Goal: Task Accomplishment & Management: Complete application form

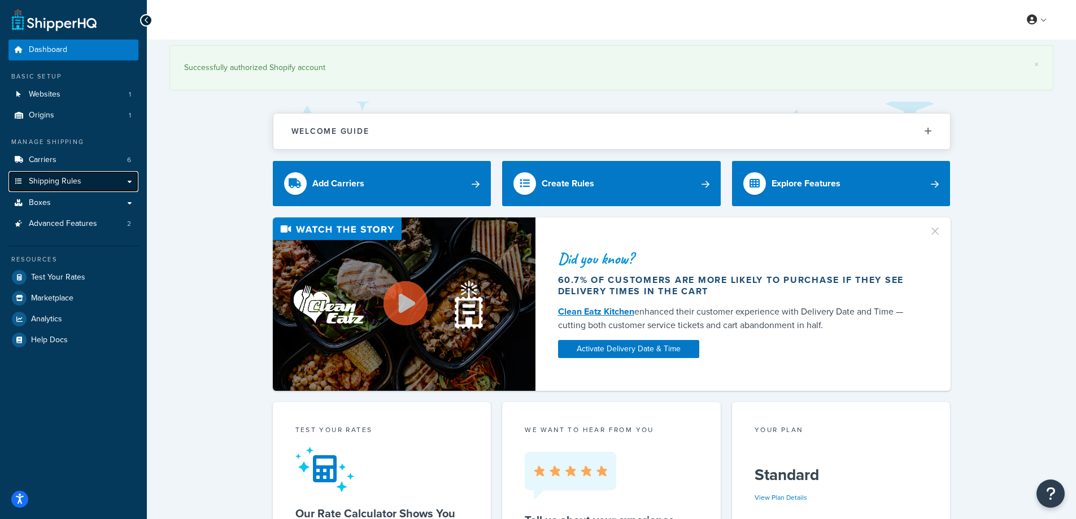
click at [109, 183] on link "Shipping Rules" at bounding box center [73, 181] width 130 height 21
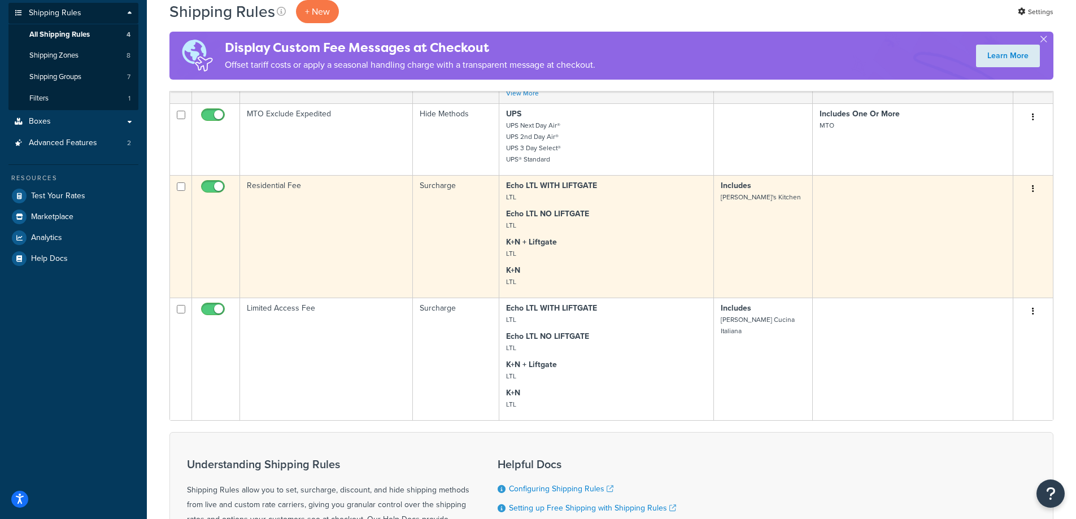
scroll to position [170, 0]
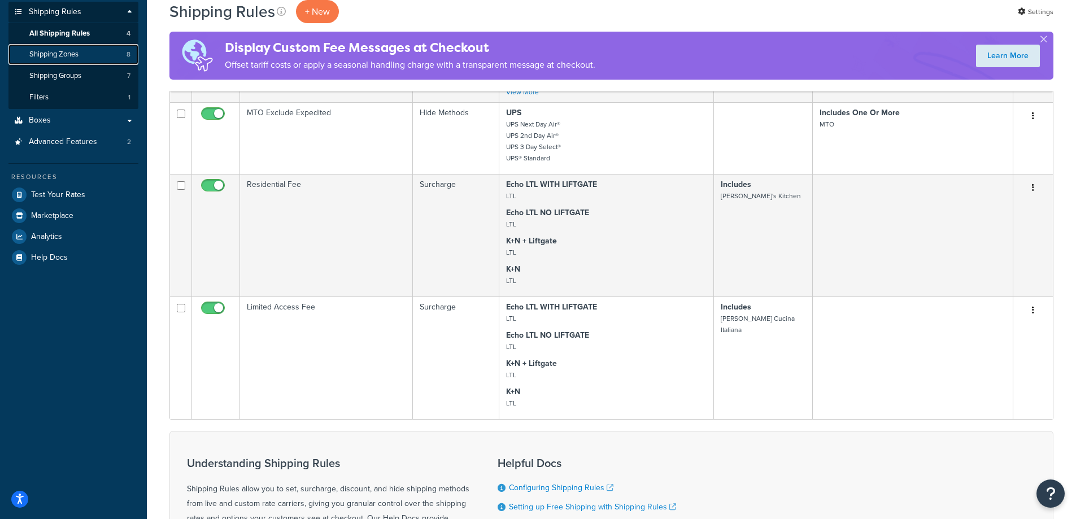
click at [95, 60] on link "Shipping Zones 8" at bounding box center [73, 54] width 130 height 21
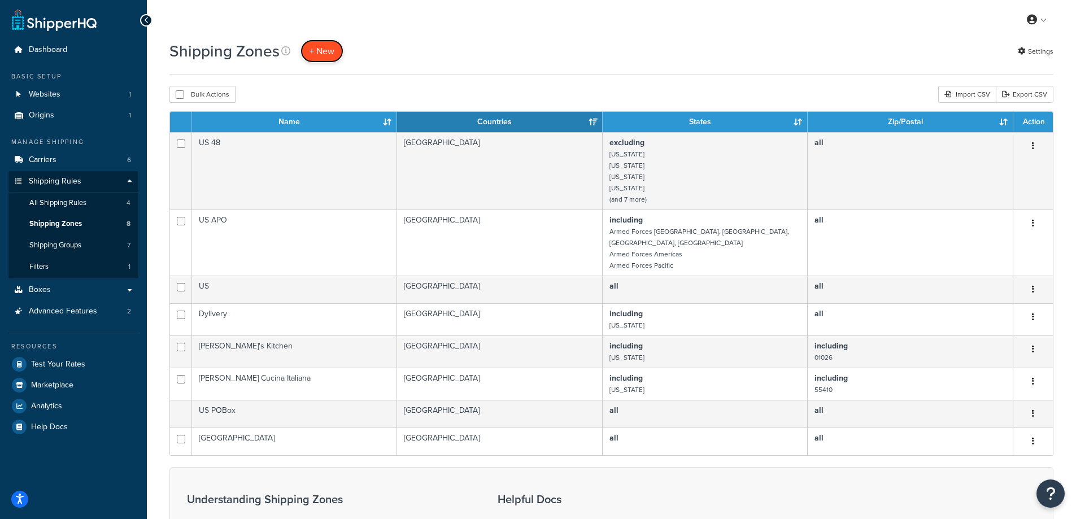
click at [322, 49] on span "+ New" at bounding box center [322, 51] width 25 height 13
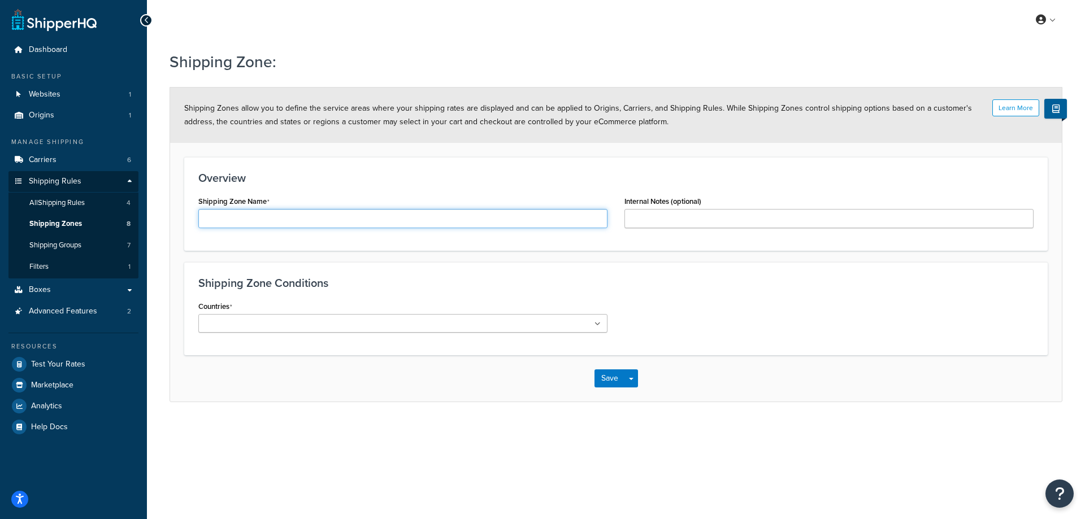
click at [245, 224] on input "Shipping Zone Name" at bounding box center [402, 218] width 409 height 19
paste input "Big Grove Brewery"
paste input "Des Moines IA"
click at [317, 220] on input "Big Grove Brewery - [GEOGRAPHIC_DATA] [GEOGRAPHIC_DATA]" at bounding box center [402, 218] width 409 height 19
type input "Big Grove Brewery - [GEOGRAPHIC_DATA] [GEOGRAPHIC_DATA]"
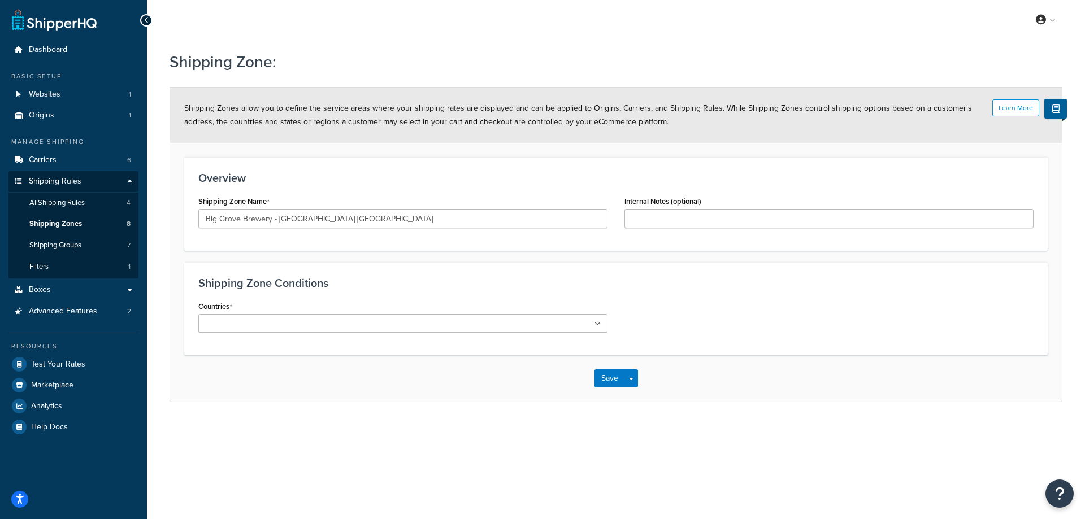
click at [411, 325] on ul at bounding box center [402, 323] width 409 height 19
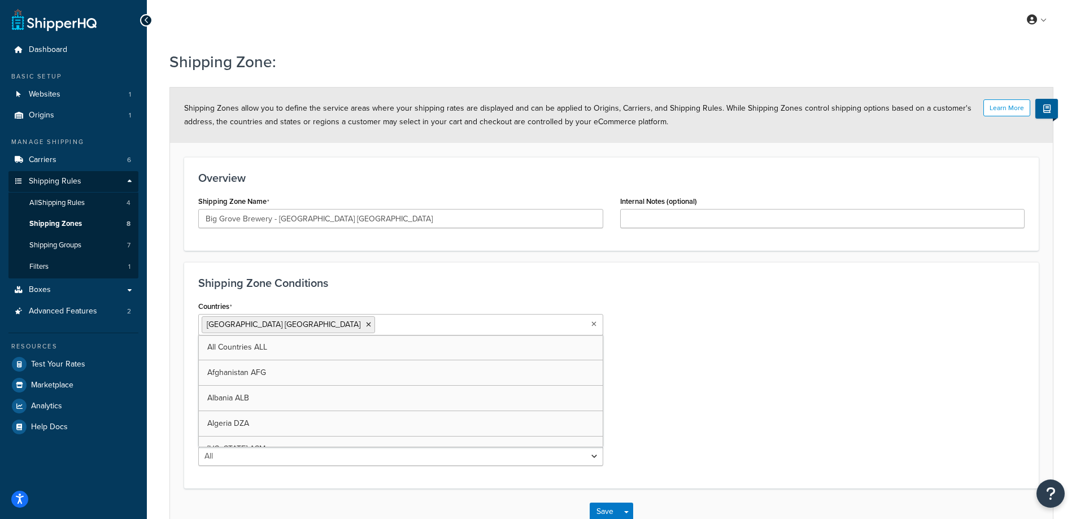
click at [635, 375] on div "Countries United States USA All Countries ALL Afghanistan AFG Albania ALB Alger…" at bounding box center [612, 386] width 844 height 176
click at [397, 371] on select "All Including Excluding" at bounding box center [400, 369] width 405 height 19
select select "including"
click at [198, 360] on select "All Including Excluding" at bounding box center [400, 369] width 405 height 19
click at [329, 415] on ul at bounding box center [400, 412] width 405 height 19
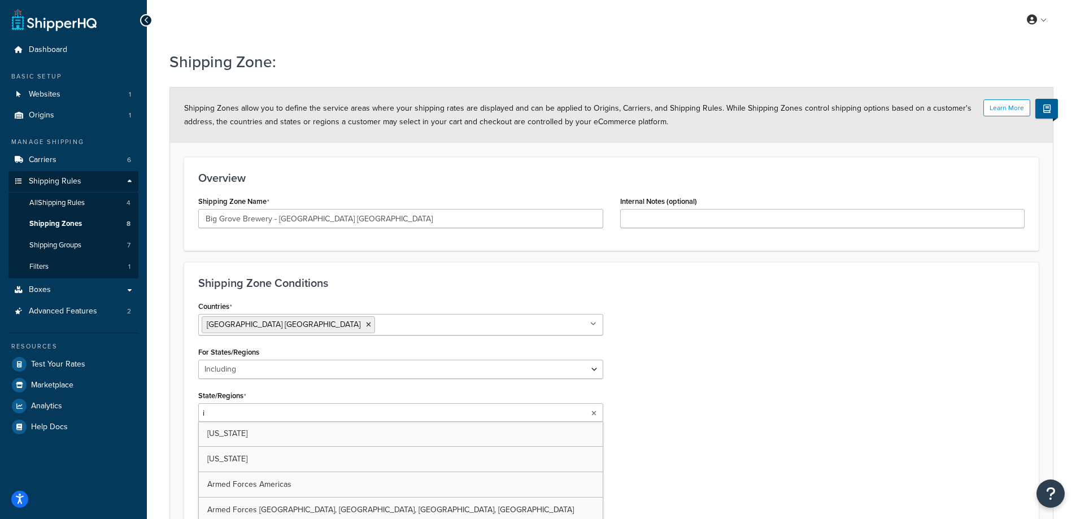
type input "io"
click at [638, 398] on div "Countries United States USA All Countries ALL Afghanistan AFG Albania ALB Alger…" at bounding box center [612, 409] width 844 height 222
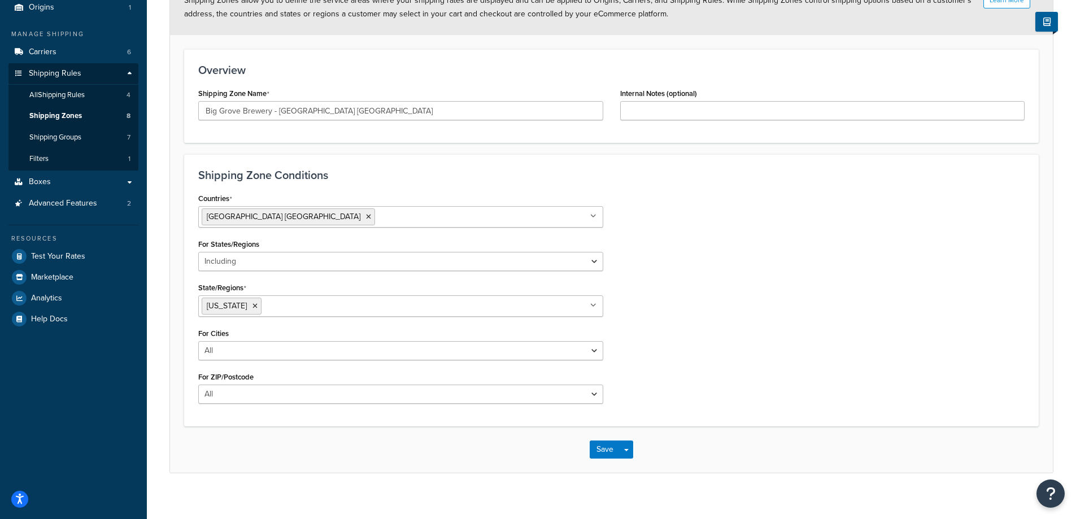
scroll to position [113, 0]
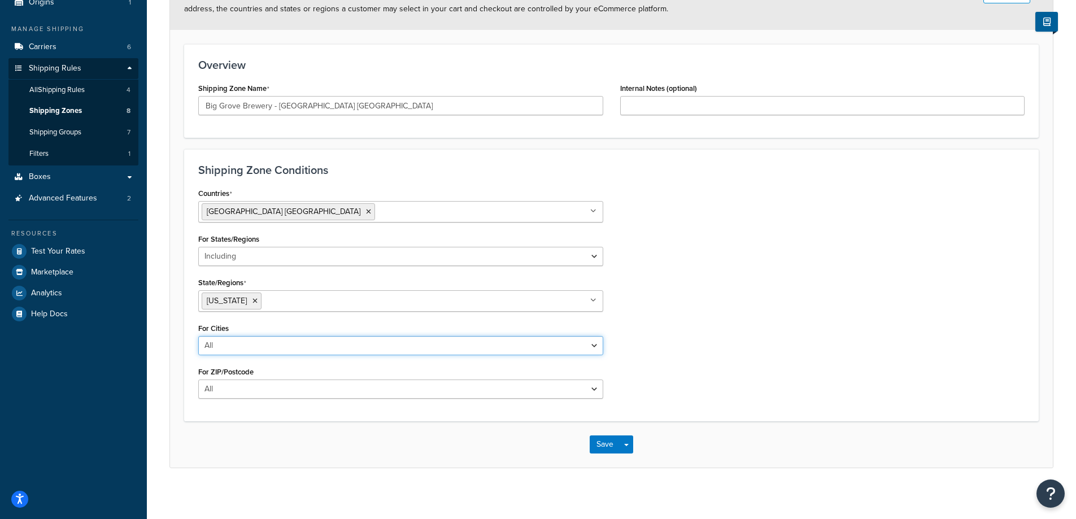
click at [332, 347] on select "All Including Excluding" at bounding box center [400, 345] width 405 height 19
select select "including"
click at [198, 336] on select "All Including Excluding" at bounding box center [400, 345] width 405 height 19
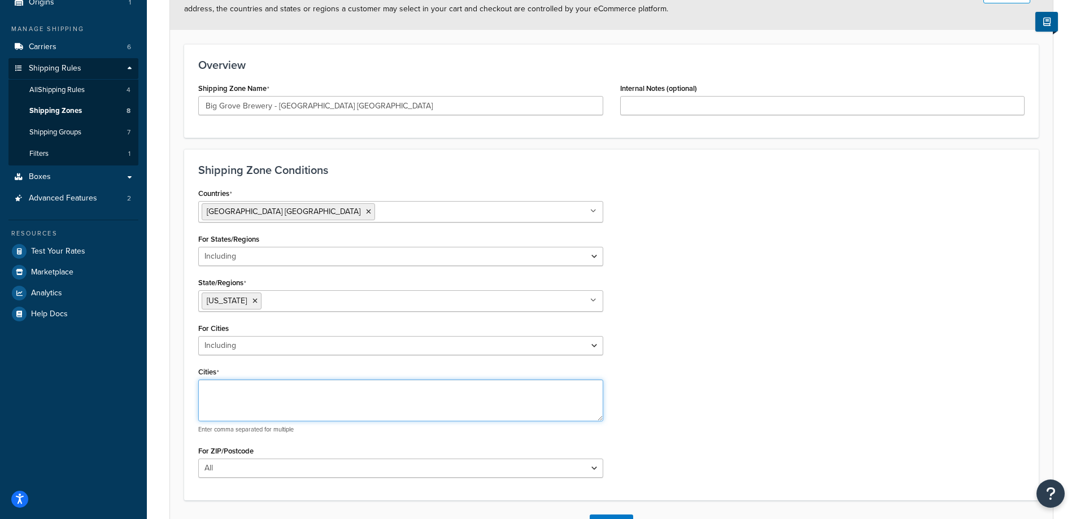
click at [280, 392] on textarea "Cities" at bounding box center [400, 401] width 405 height 42
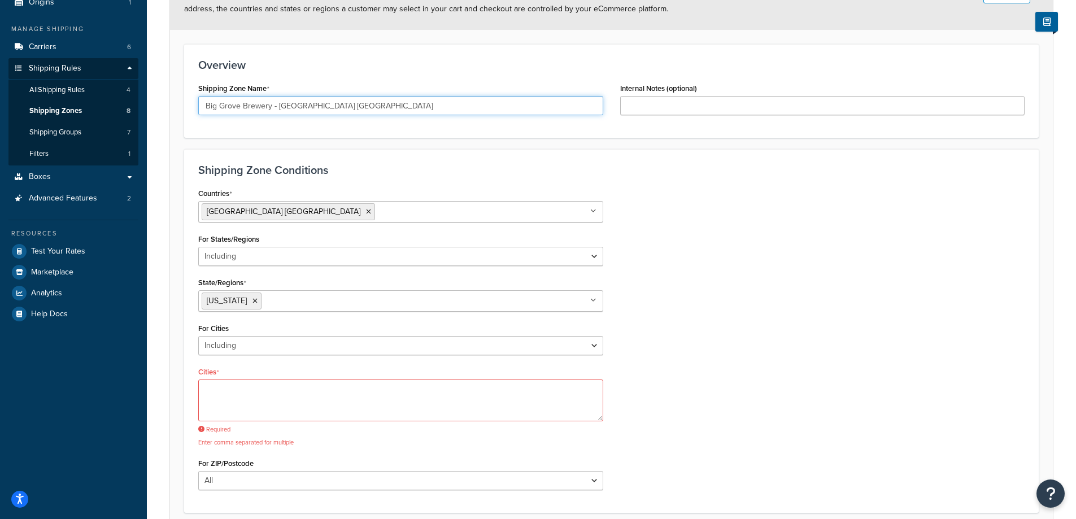
drag, startPoint x: 277, startPoint y: 108, endPoint x: 317, endPoint y: 113, distance: 40.4
click at [317, 113] on input "Big Grove Brewery - Des Moines IA" at bounding box center [400, 105] width 405 height 19
click at [388, 409] on textarea "Cities" at bounding box center [400, 401] width 405 height 42
paste textarea "Des Moines"
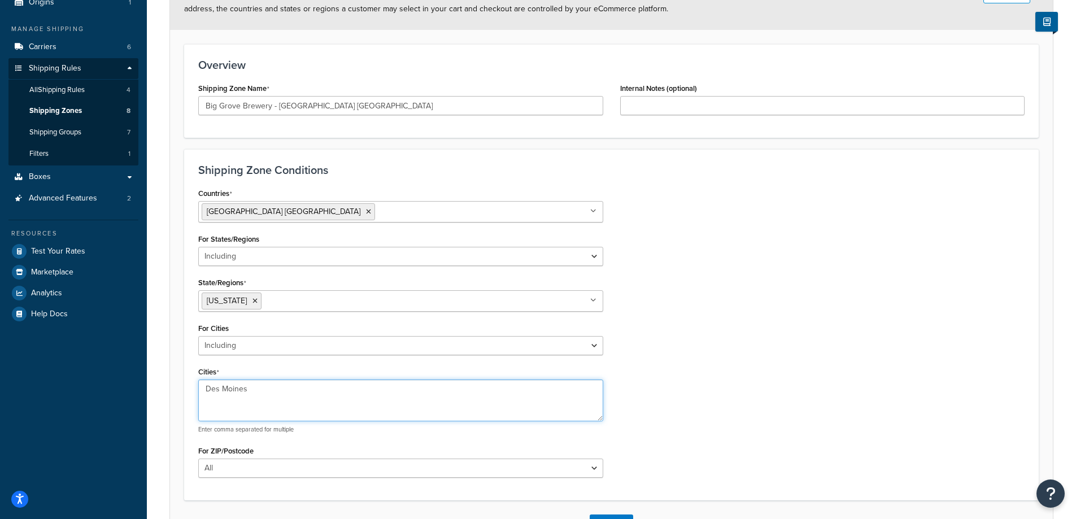
type textarea "Des Moines"
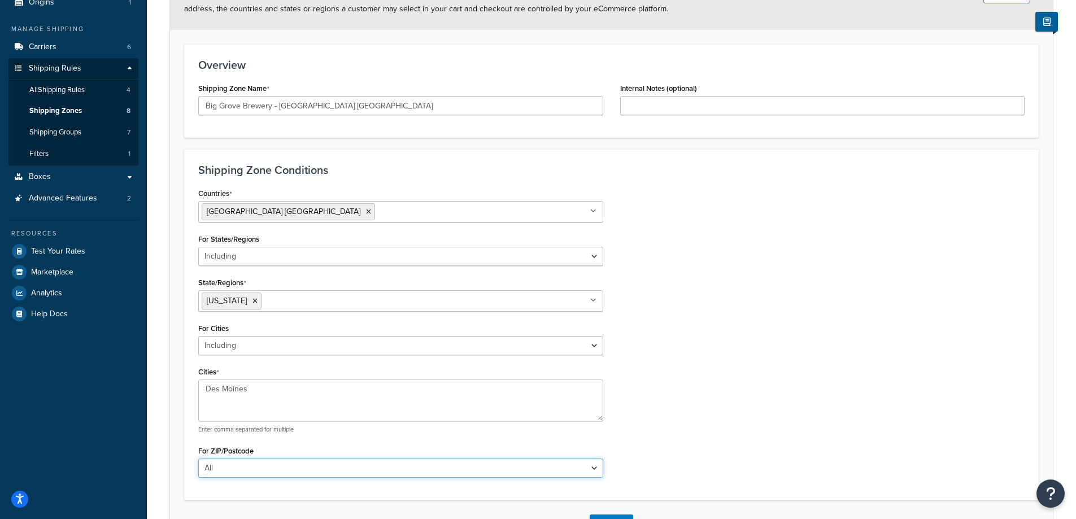
click at [578, 469] on select "All Including Excluding" at bounding box center [400, 468] width 405 height 19
select select "including"
click at [198, 459] on select "All Including Excluding" at bounding box center [400, 468] width 405 height 19
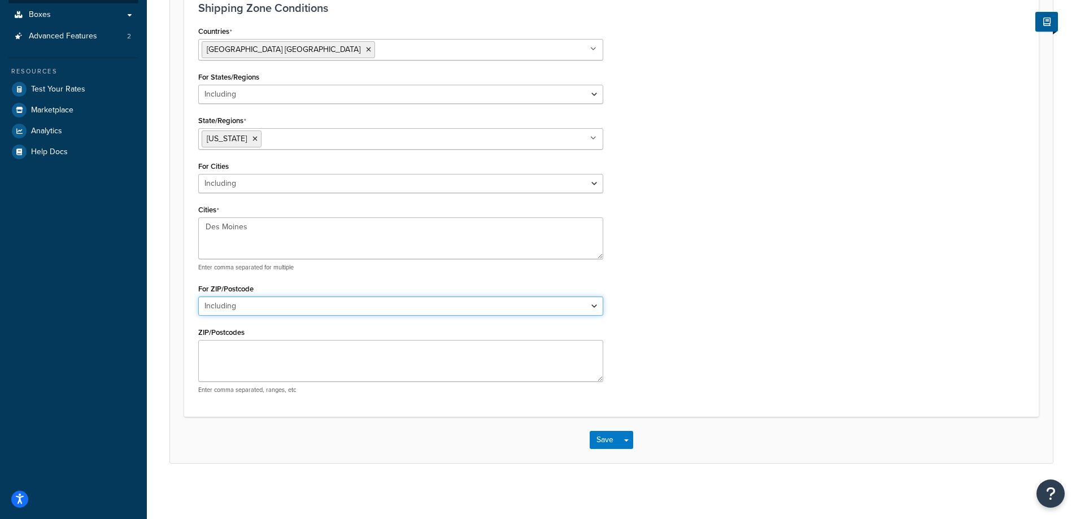
scroll to position [276, 0]
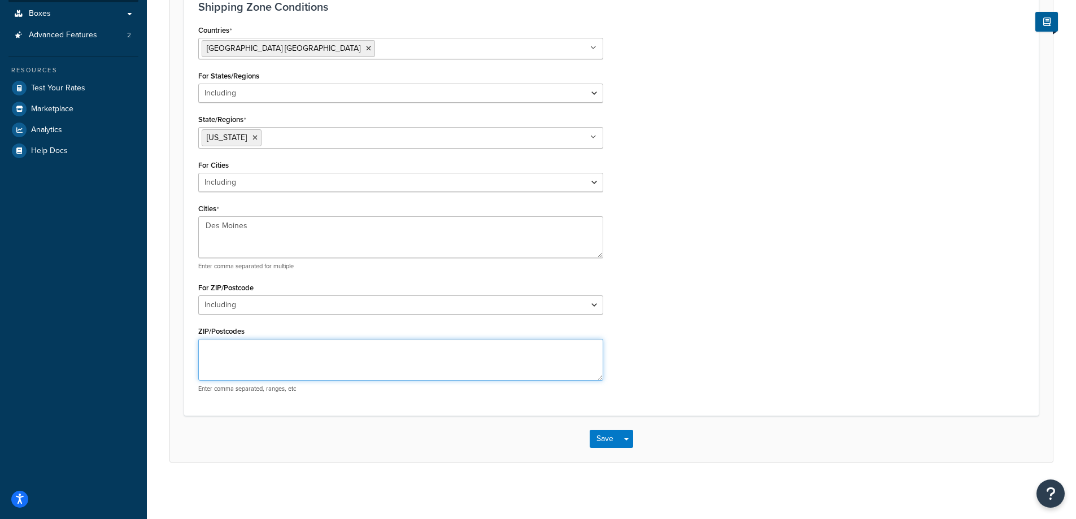
click at [247, 363] on textarea "ZIP/Postcodes" at bounding box center [400, 360] width 405 height 42
paste textarea "50309"
type textarea "50309"
click at [609, 441] on button "Save" at bounding box center [605, 439] width 31 height 18
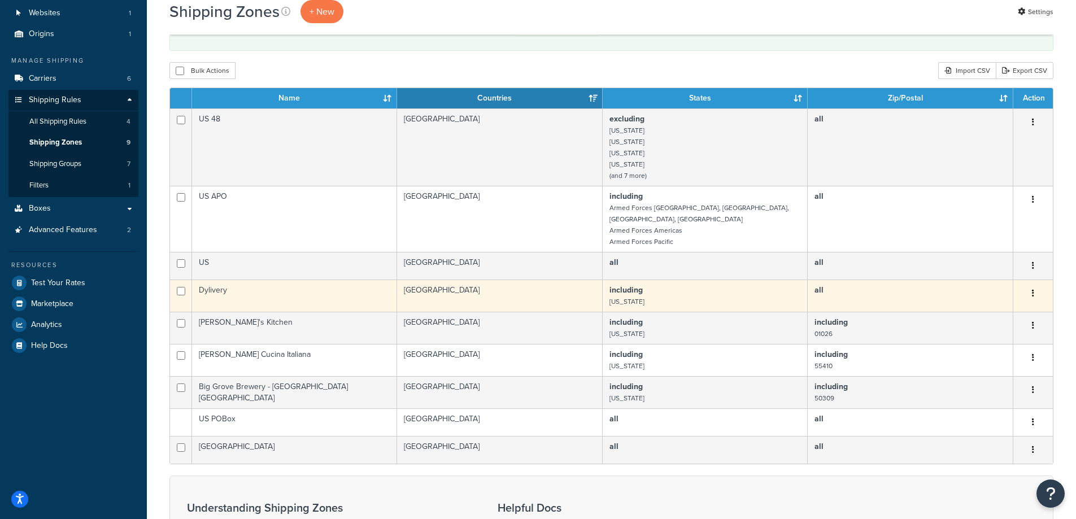
scroll to position [113, 0]
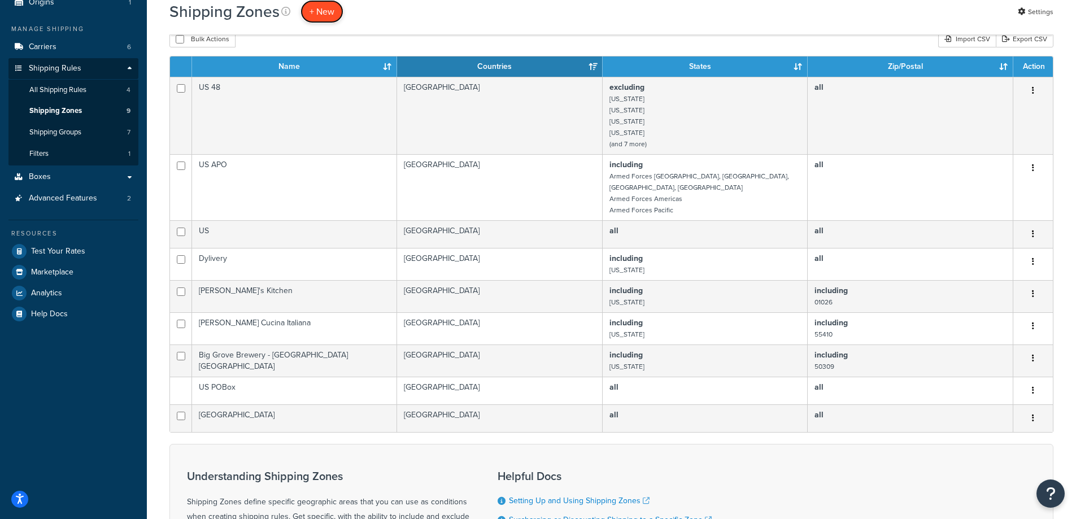
click at [324, 14] on span "+ New" at bounding box center [322, 11] width 25 height 13
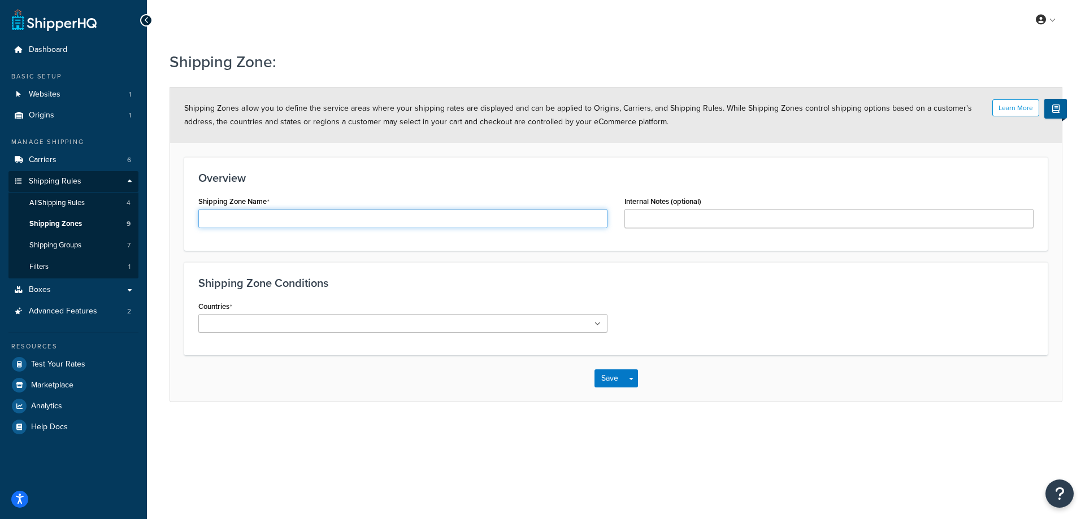
click at [287, 224] on input "Shipping Zone Name" at bounding box center [402, 218] width 409 height 19
paste input "Big Grove Brewery"
paste input "Iowa City IA"
type input "Big Grove Brewery - [US_STATE][GEOGRAPHIC_DATA] [GEOGRAPHIC_DATA]"
click at [387, 324] on ul at bounding box center [402, 323] width 409 height 19
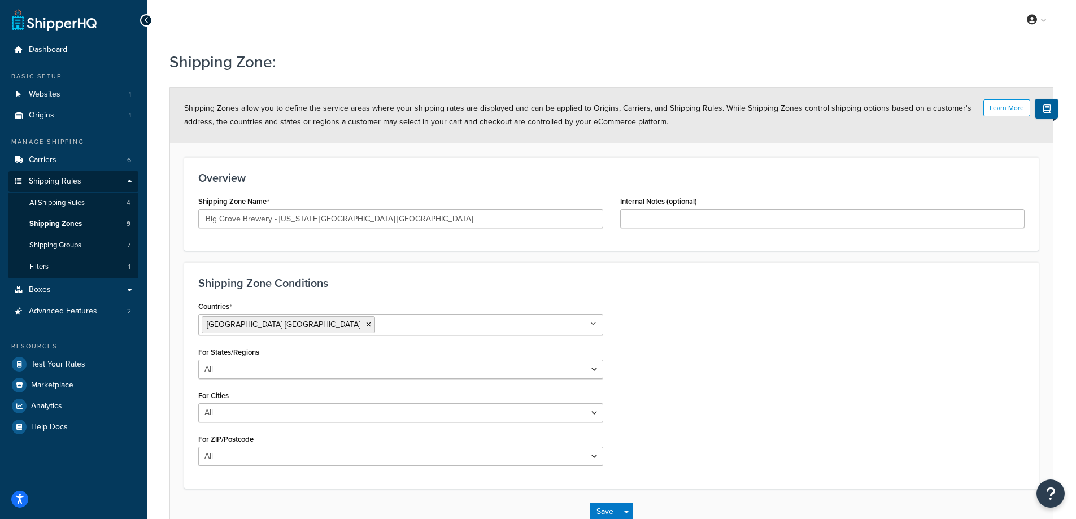
click at [640, 347] on div "Countries United States USA All Countries ALL Afghanistan AFG Albania ALB Alger…" at bounding box center [612, 386] width 844 height 176
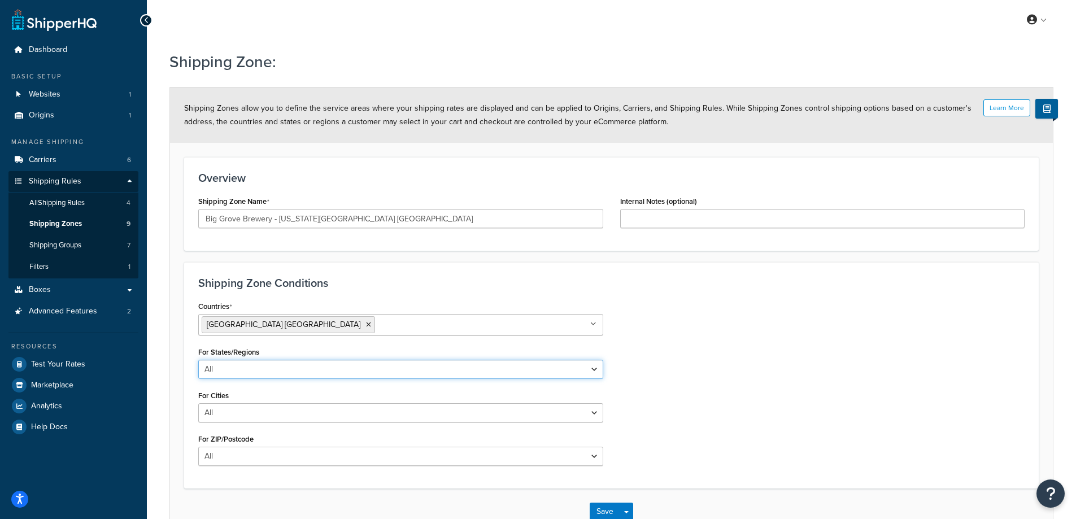
click at [357, 371] on select "All Including Excluding" at bounding box center [400, 369] width 405 height 19
select select "including"
click at [198, 360] on select "All Including Excluding" at bounding box center [400, 369] width 405 height 19
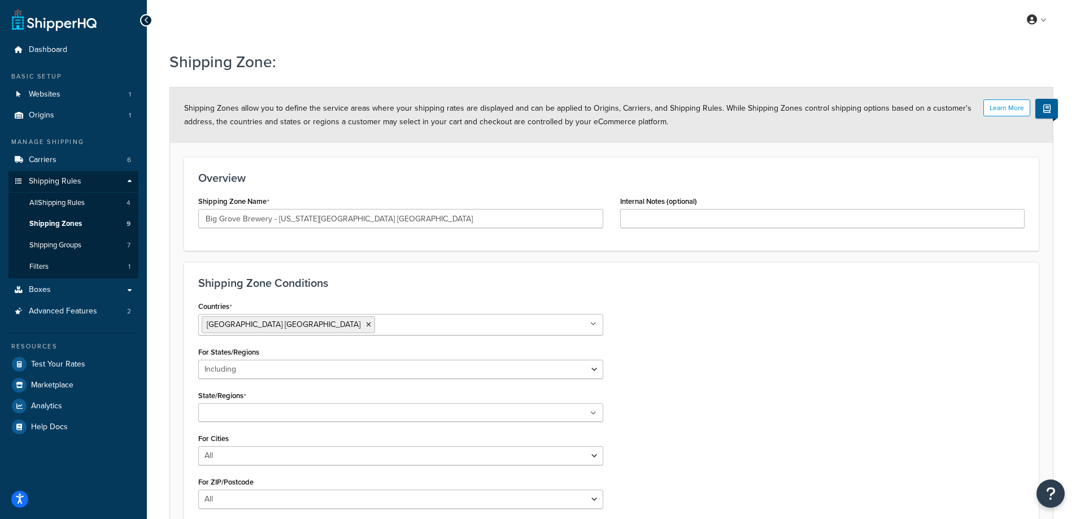
click at [250, 414] on input "State/Regions" at bounding box center [252, 413] width 100 height 12
type input "io"
click at [649, 426] on div "Countries United States USA All Countries ALL Afghanistan AFG Albania ALB Alger…" at bounding box center [612, 409] width 844 height 222
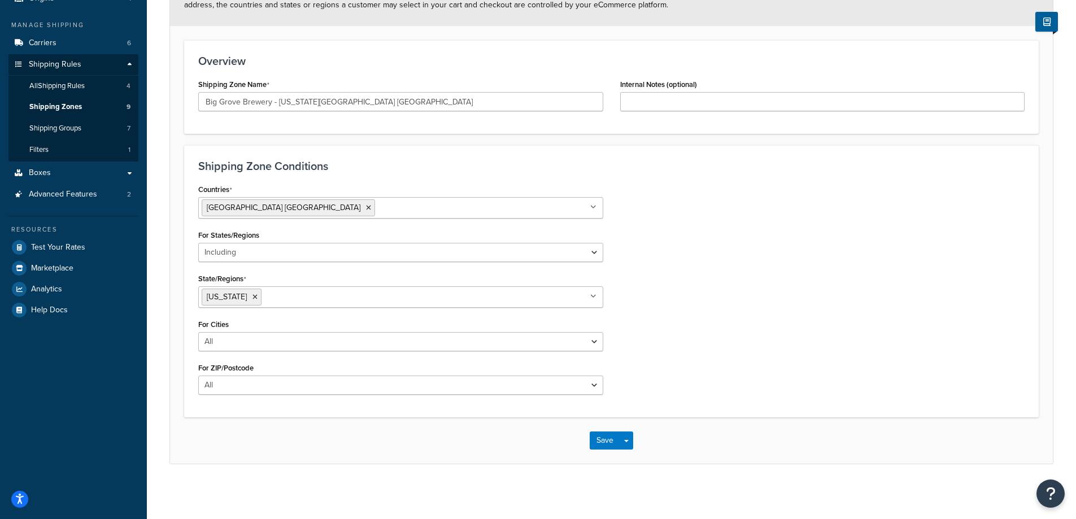
scroll to position [119, 0]
click at [339, 343] on select "All Including Excluding" at bounding box center [400, 340] width 405 height 19
select select "including"
click at [198, 331] on select "All Including Excluding" at bounding box center [400, 340] width 405 height 19
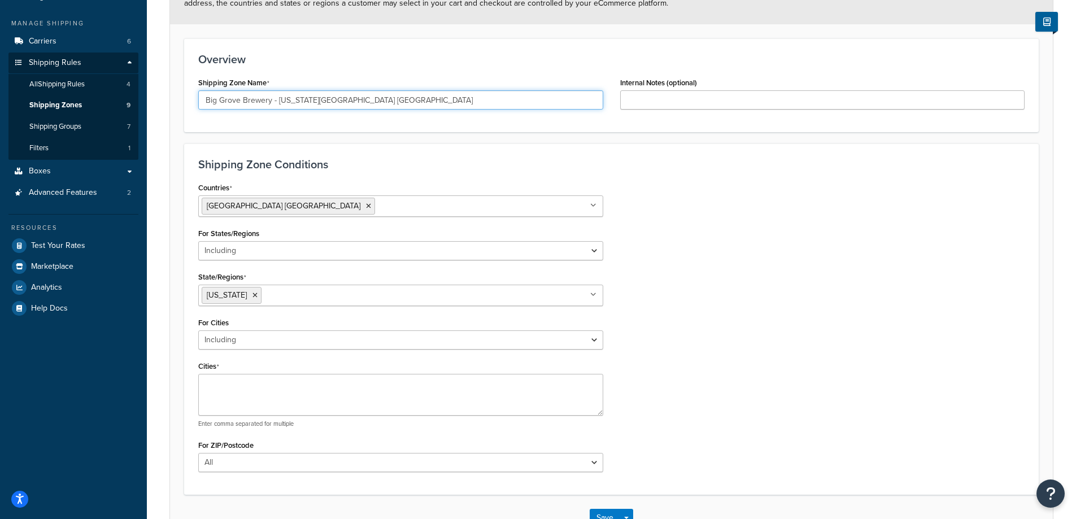
drag, startPoint x: 277, startPoint y: 99, endPoint x: 308, endPoint y: 99, distance: 31.1
click at [308, 99] on input "Big Grove Brewery - Iowa City IA" at bounding box center [400, 99] width 405 height 19
click at [239, 399] on textarea "Cities" at bounding box center [400, 395] width 405 height 42
paste textarea "Iowa City"
type textarea "Iowa City"
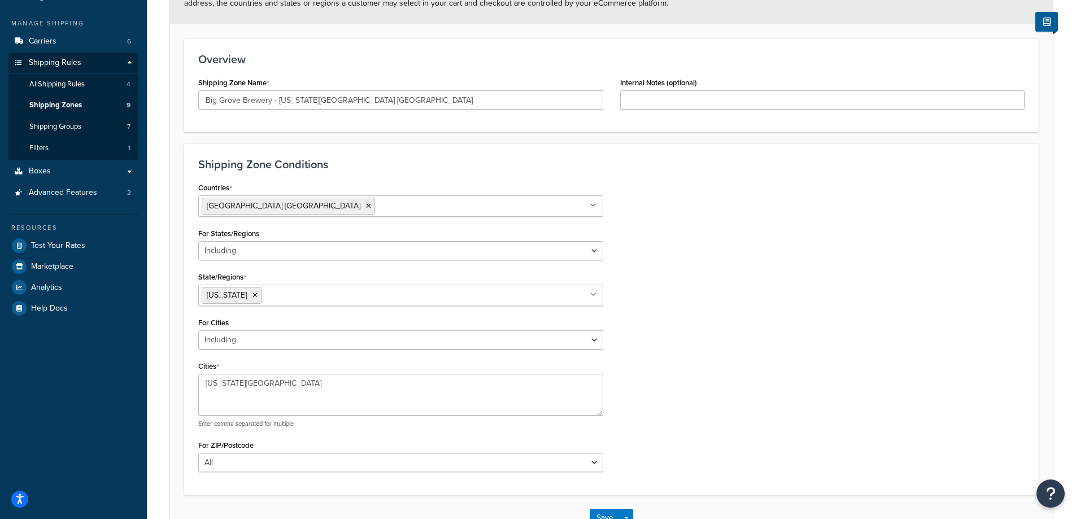
click at [629, 409] on div "Countries United States USA All Countries ALL Afghanistan AFG Albania ALB Alger…" at bounding box center [612, 330] width 844 height 301
click at [354, 469] on select "All Including Excluding" at bounding box center [400, 462] width 405 height 19
select select "including"
click at [198, 453] on select "All Including Excluding" at bounding box center [400, 462] width 405 height 19
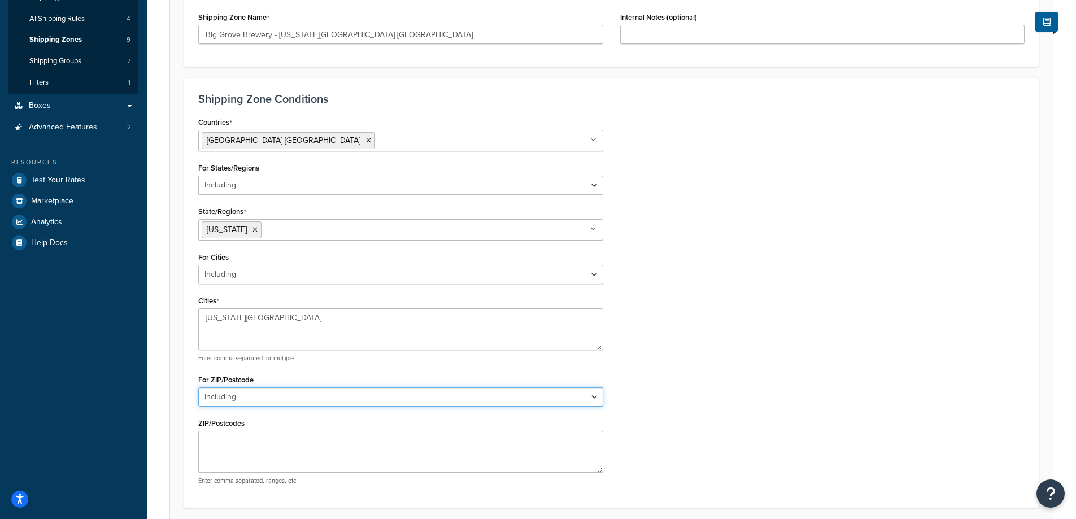
scroll to position [232, 0]
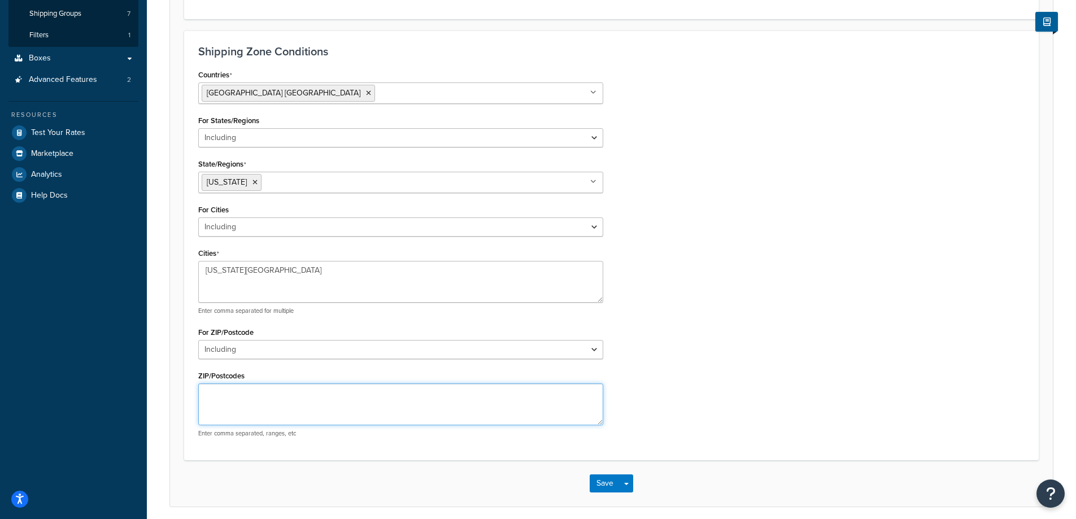
click at [258, 409] on textarea "ZIP/Postcodes" at bounding box center [400, 405] width 405 height 42
paste textarea "52240"
type textarea "52240"
click at [611, 487] on button "Save" at bounding box center [605, 484] width 31 height 18
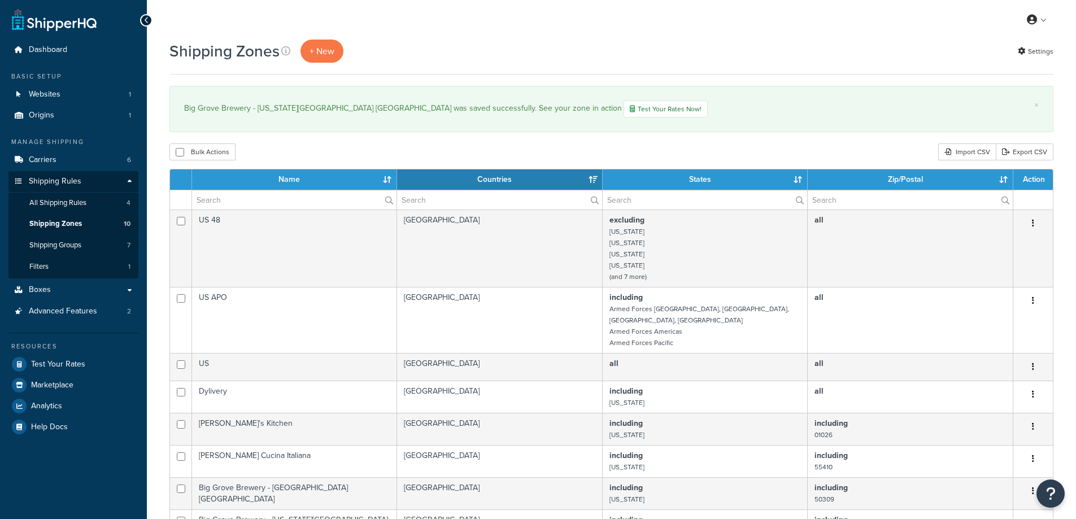
select select "15"
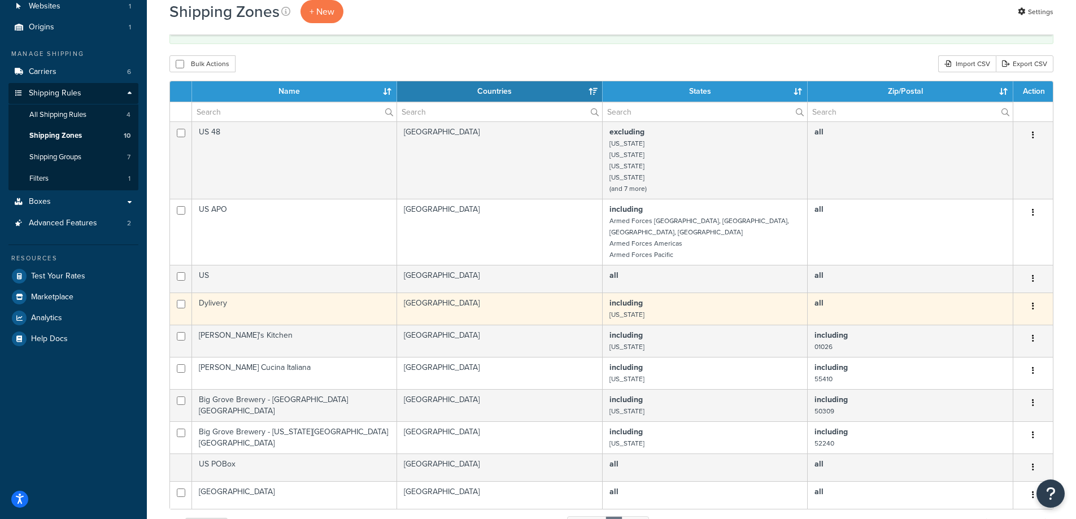
scroll to position [113, 0]
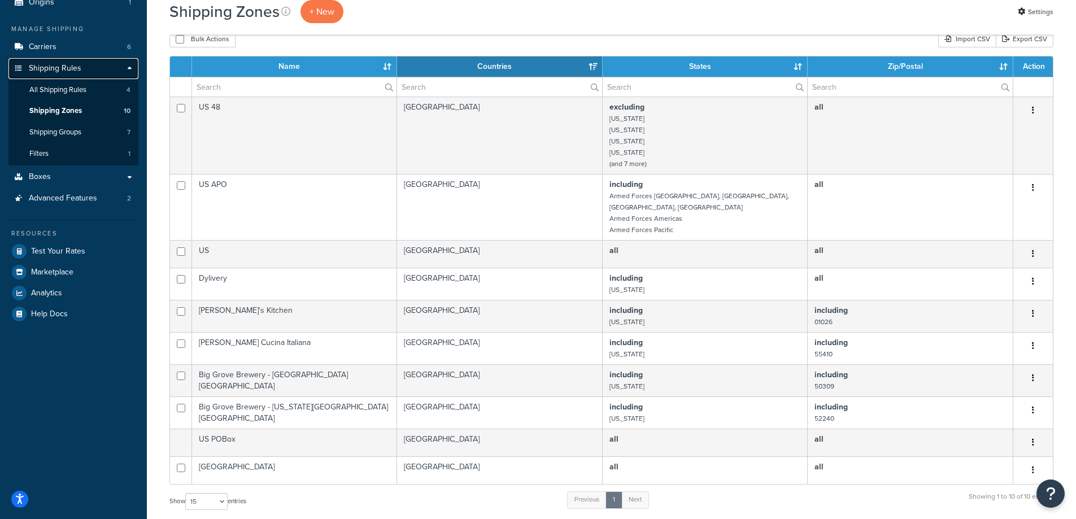
click at [76, 67] on span "Shipping Rules" at bounding box center [55, 69] width 53 height 10
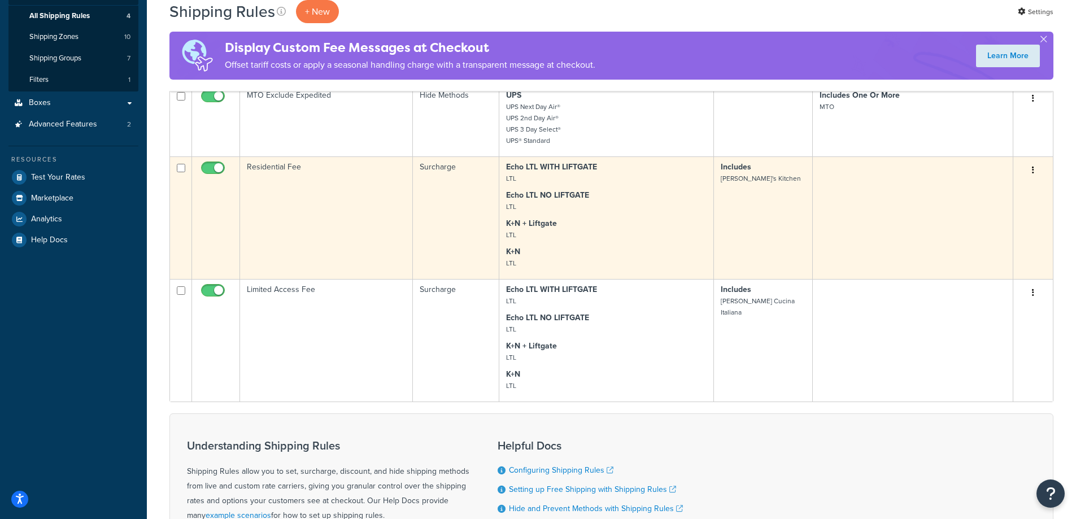
scroll to position [226, 0]
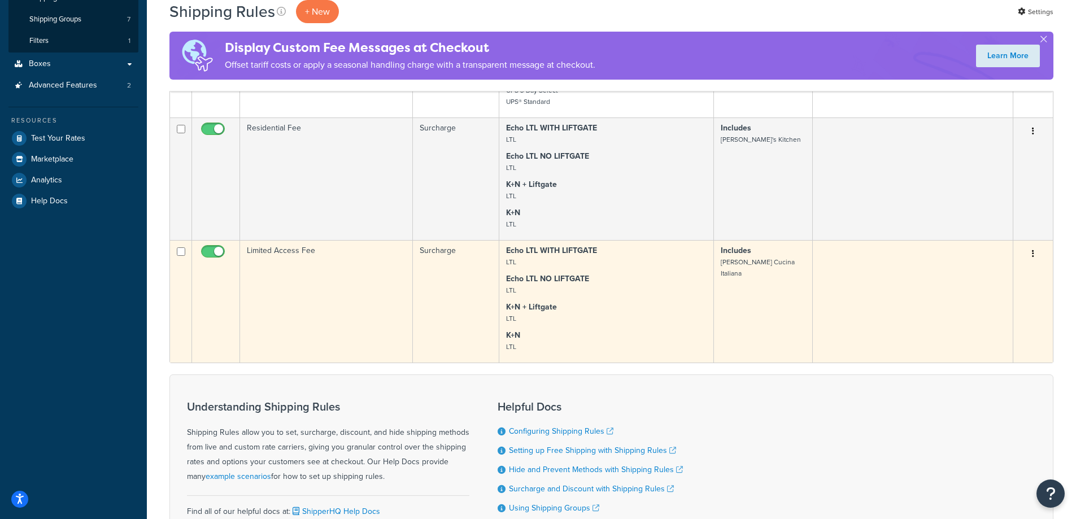
click at [314, 313] on td "Limited Access Fee" at bounding box center [326, 301] width 173 height 123
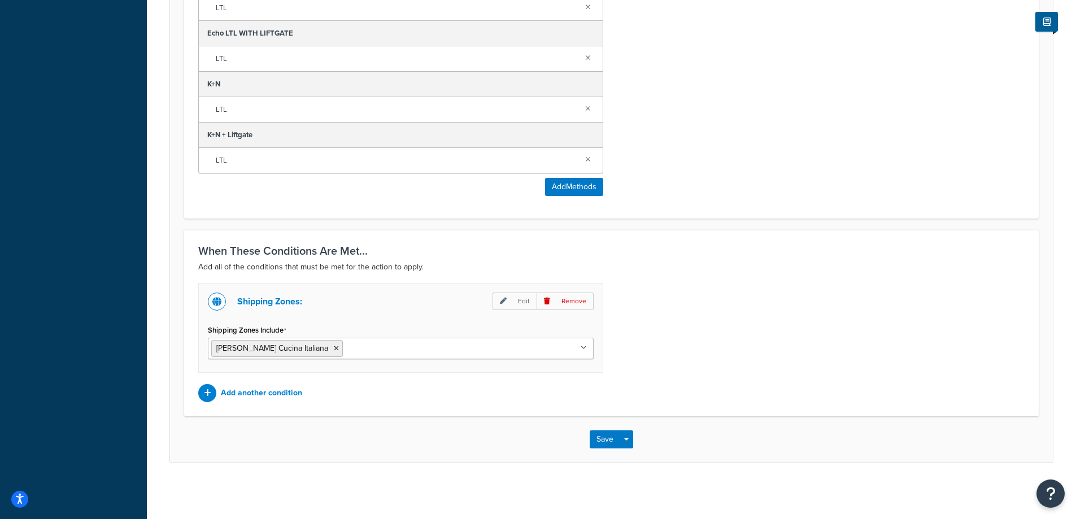
scroll to position [731, 0]
click at [390, 353] on input "Shipping Zones Include" at bounding box center [396, 347] width 100 height 12
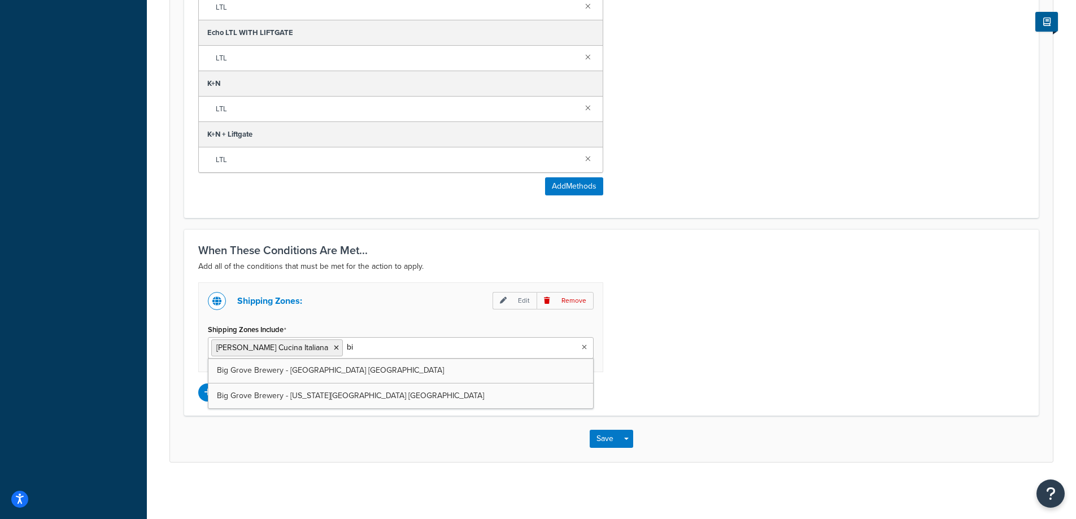
type input "big"
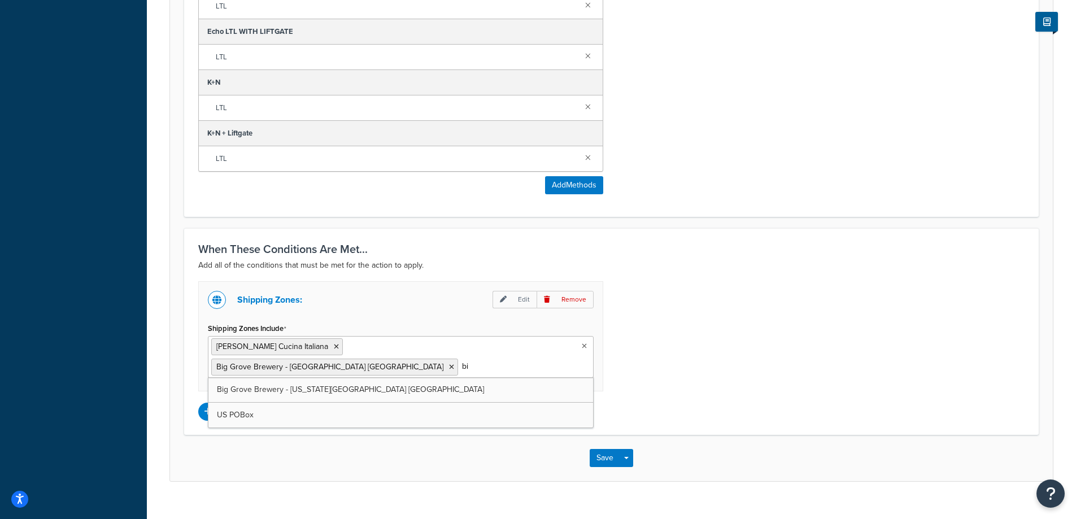
type input "big"
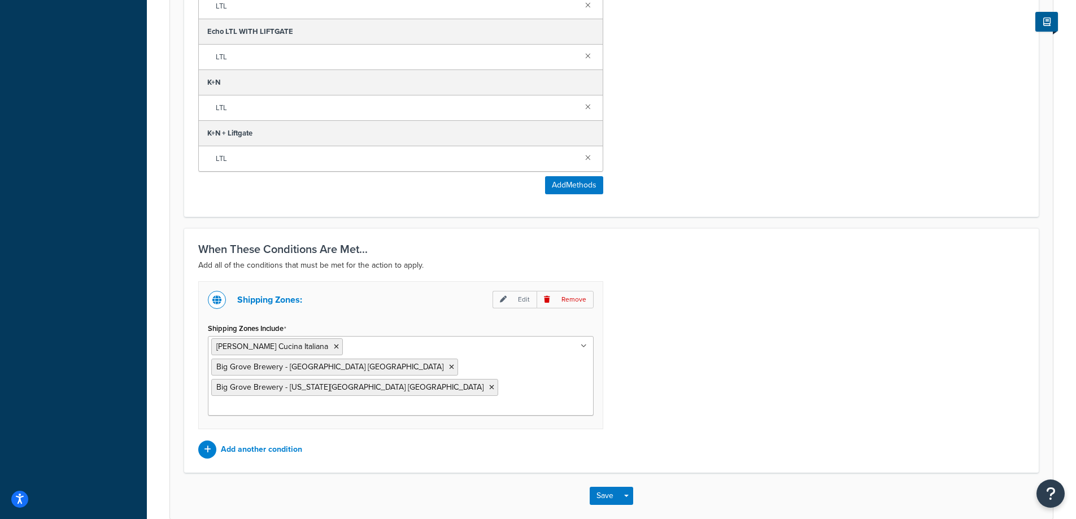
click at [626, 390] on div "Shipping Zones: Edit Remove Shipping Zones Include Broders Cucina Italiana Big …" at bounding box center [612, 369] width 844 height 177
click at [608, 487] on button "Save" at bounding box center [605, 496] width 31 height 18
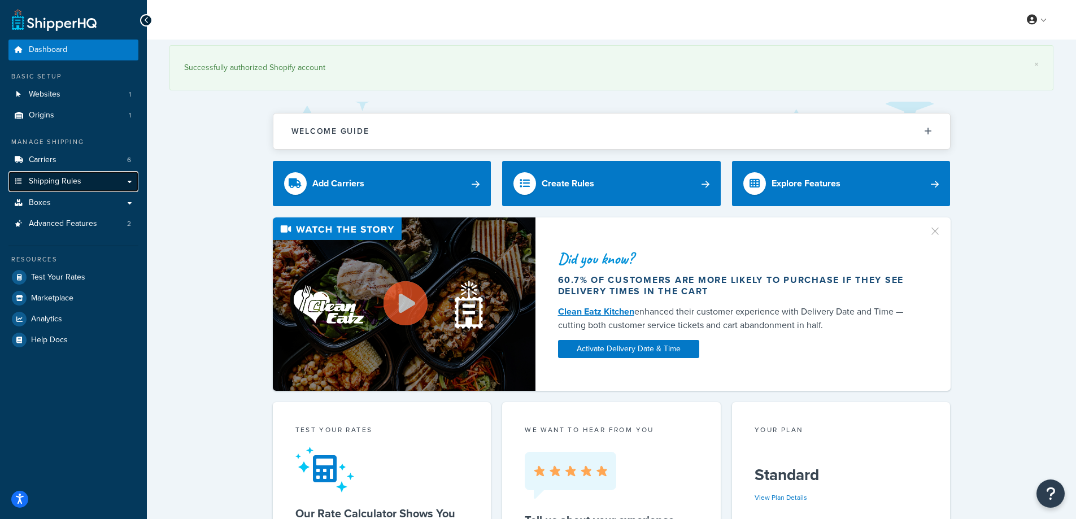
click at [84, 183] on link "Shipping Rules" at bounding box center [73, 181] width 130 height 21
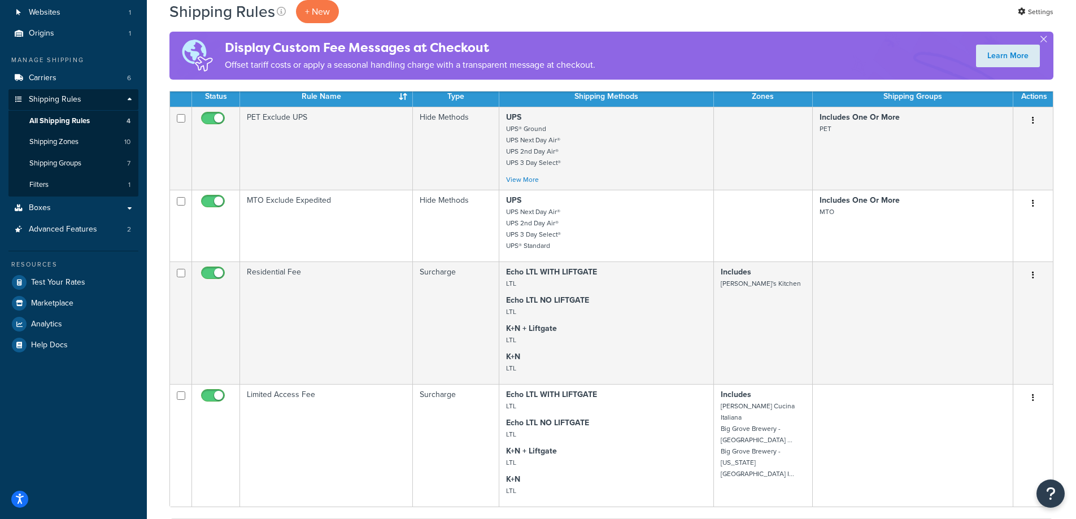
scroll to position [113, 0]
